Goal: Task Accomplishment & Management: Use online tool/utility

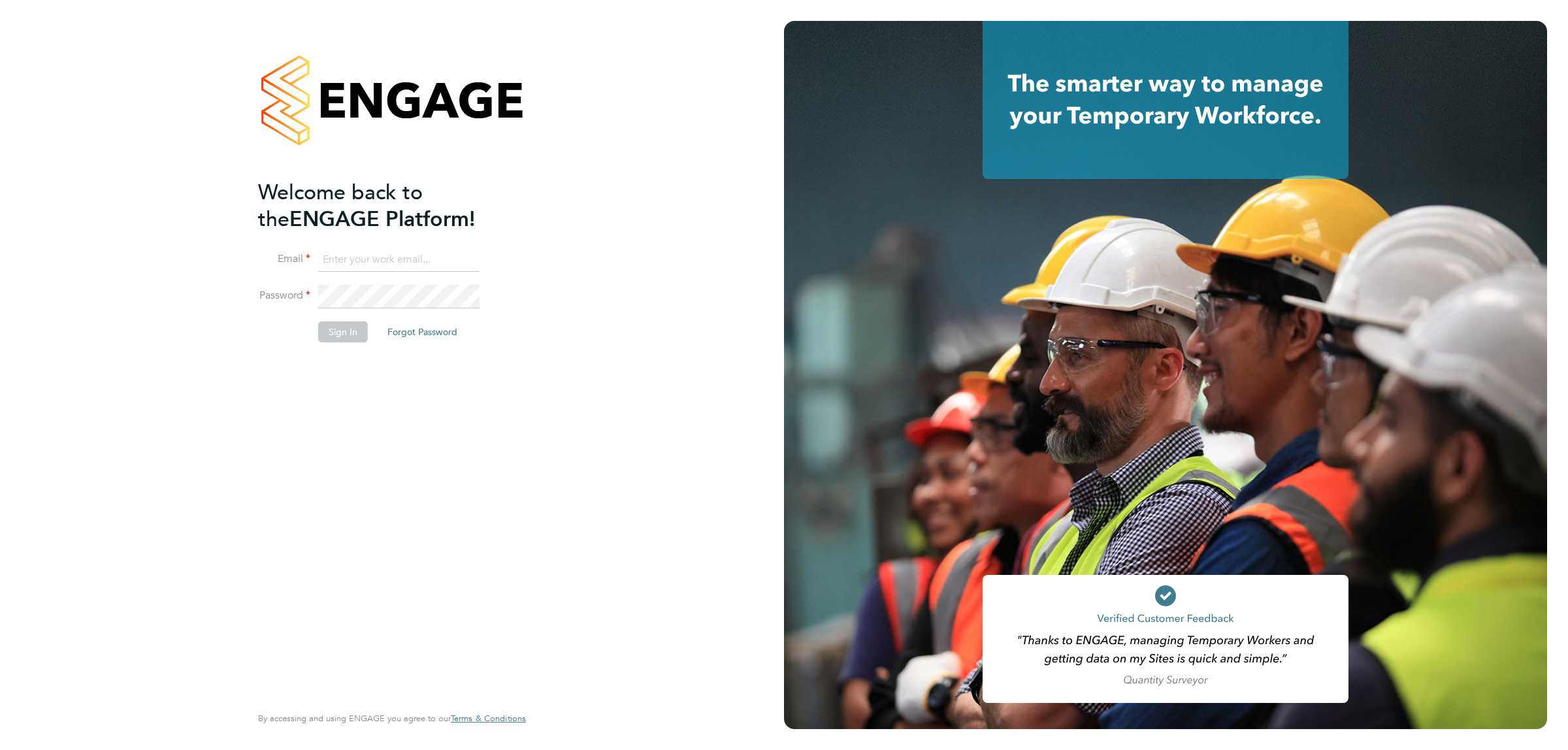
type input "jalaezihe@fr-group.co.uk"
click at [347, 336] on button "Sign In" at bounding box center [343, 332] width 50 height 21
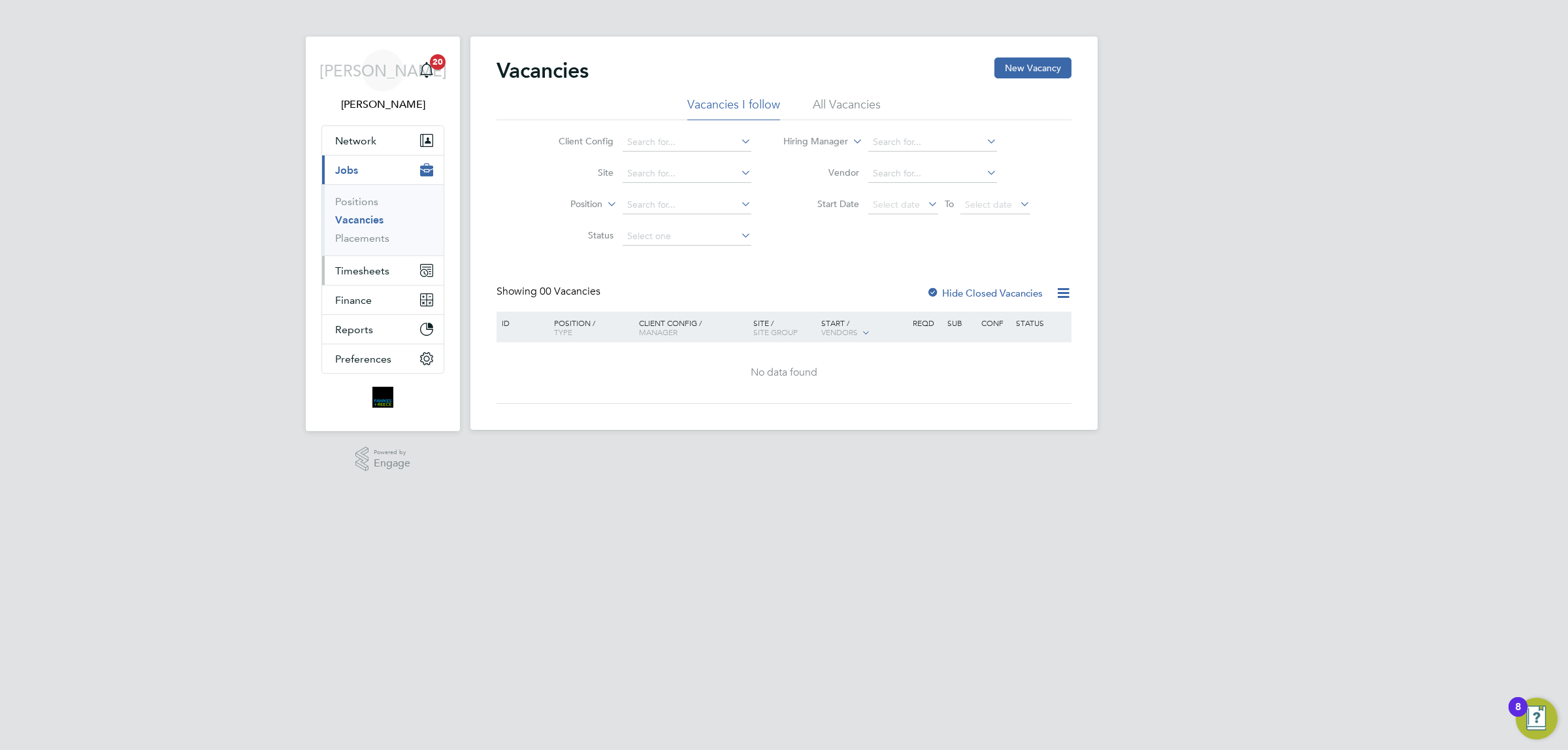
click at [364, 284] on button "Timesheets" at bounding box center [383, 270] width 121 height 29
click at [382, 235] on link "Timesheets" at bounding box center [362, 230] width 54 height 12
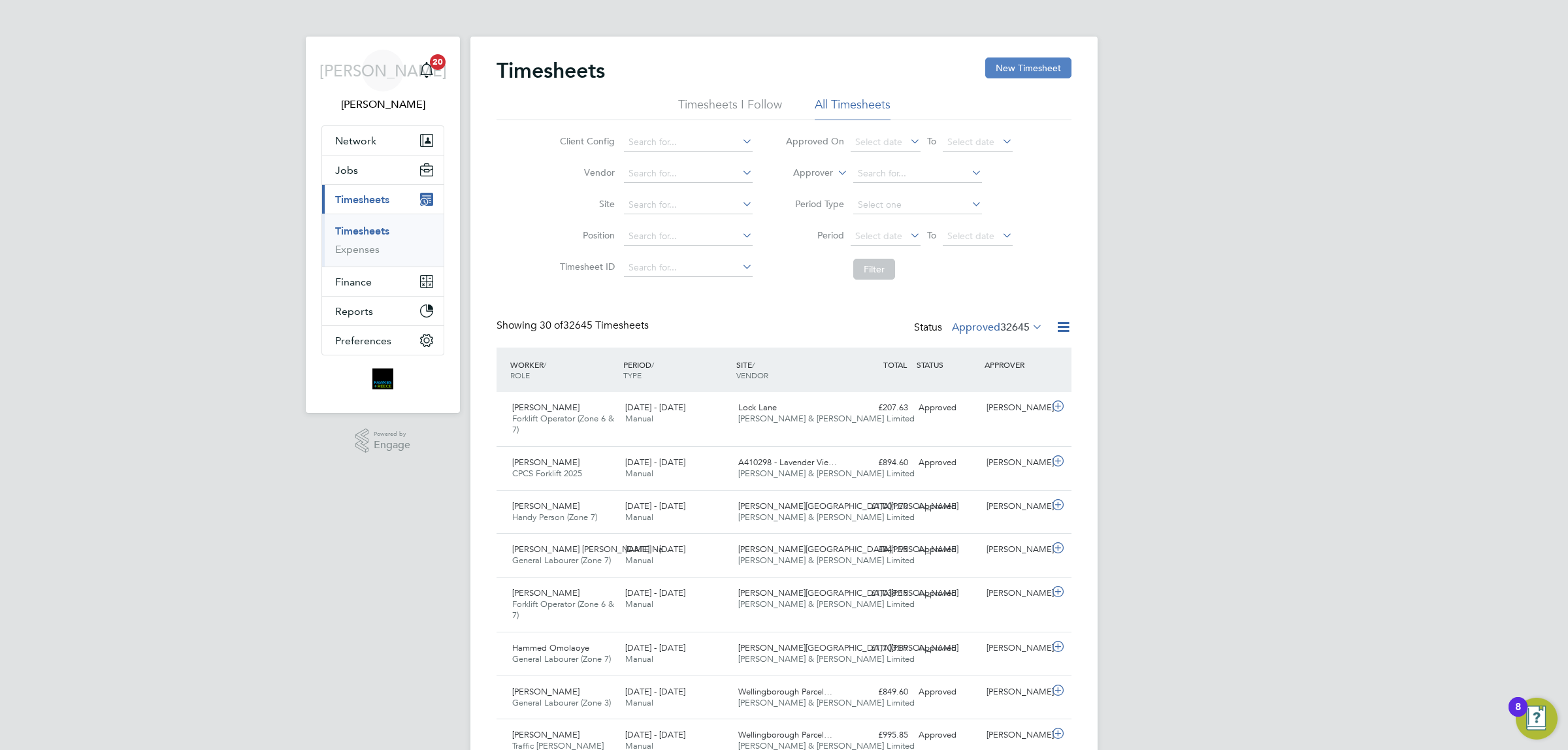
click at [1023, 64] on button "New Timesheet" at bounding box center [1028, 68] width 86 height 21
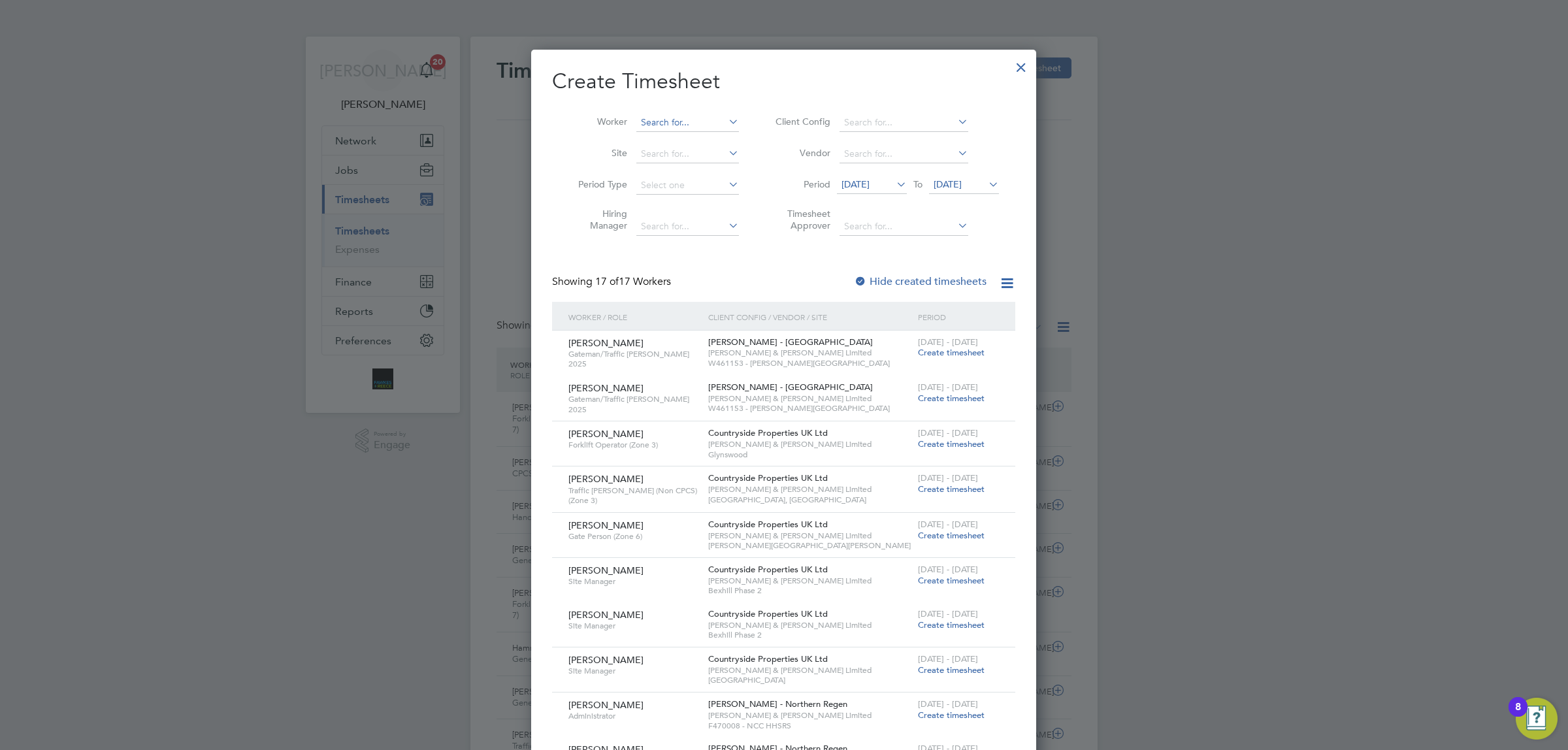
click at [678, 121] on input at bounding box center [687, 122] width 103 height 18
click at [687, 122] on input at bounding box center [687, 122] width 103 height 18
click at [719, 141] on b "[PERSON_NAME]" at bounding box center [757, 139] width 76 height 11
type input "[PERSON_NAME]"
